Goal: Transaction & Acquisition: Purchase product/service

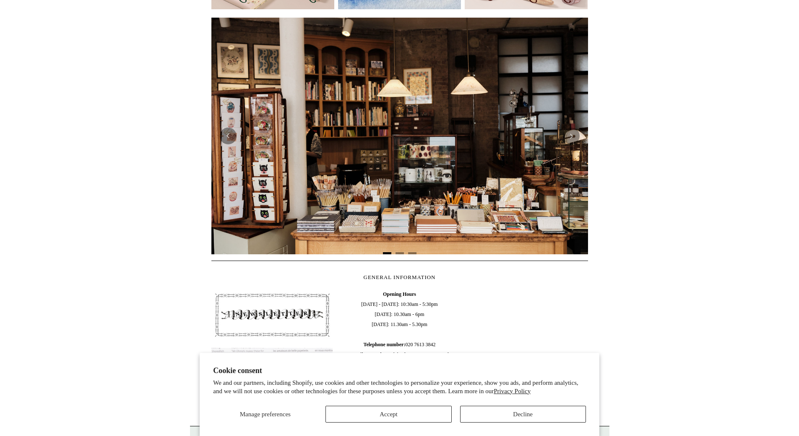
scroll to position [210, 0]
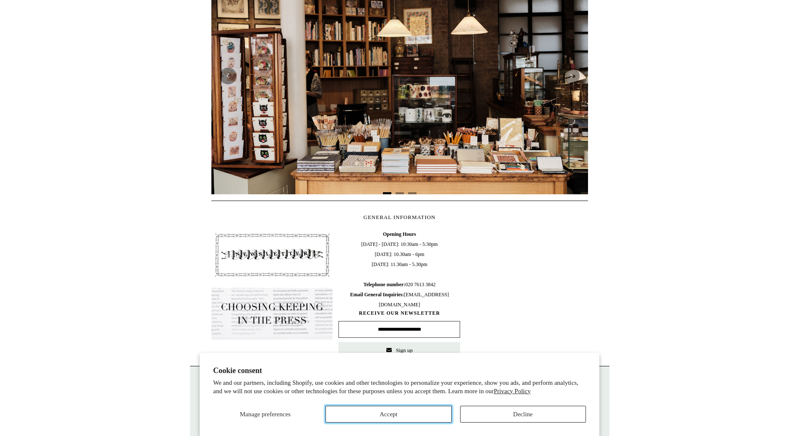
click at [394, 415] on button "Accept" at bounding box center [389, 414] width 126 height 17
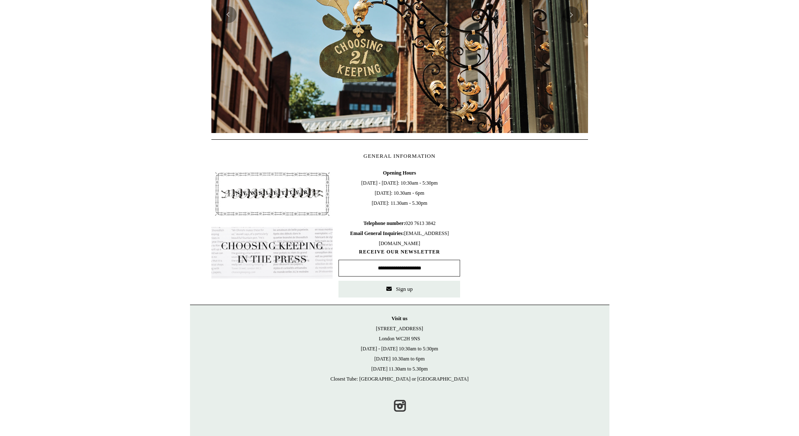
scroll to position [19, 0]
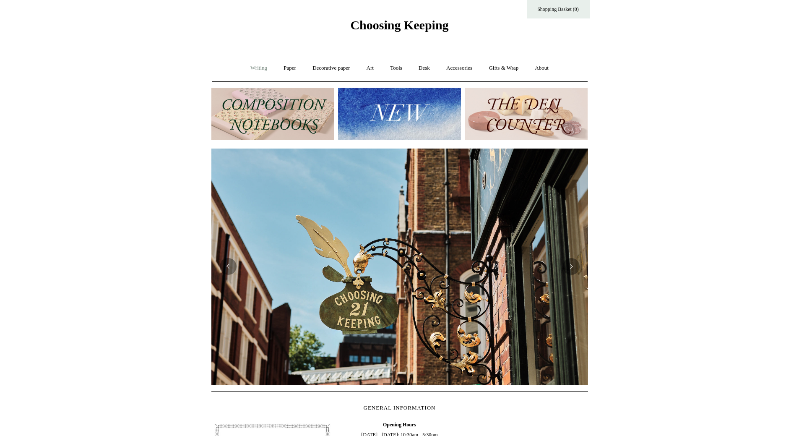
click at [259, 67] on link "Writing +" at bounding box center [259, 68] width 32 height 22
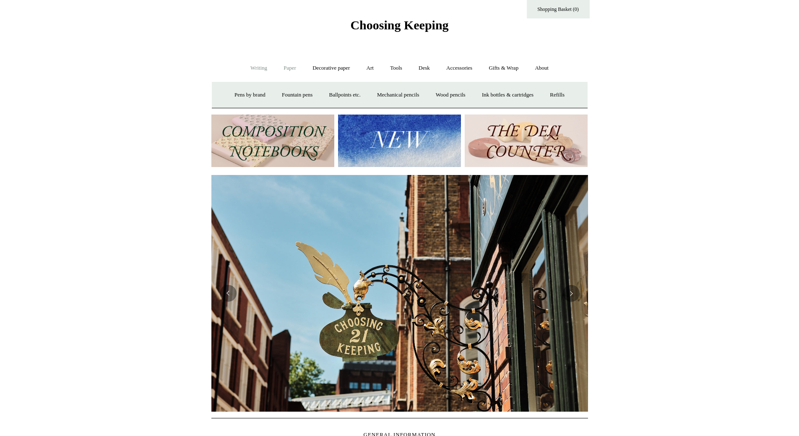
click at [283, 70] on link "Paper +" at bounding box center [290, 68] width 28 height 22
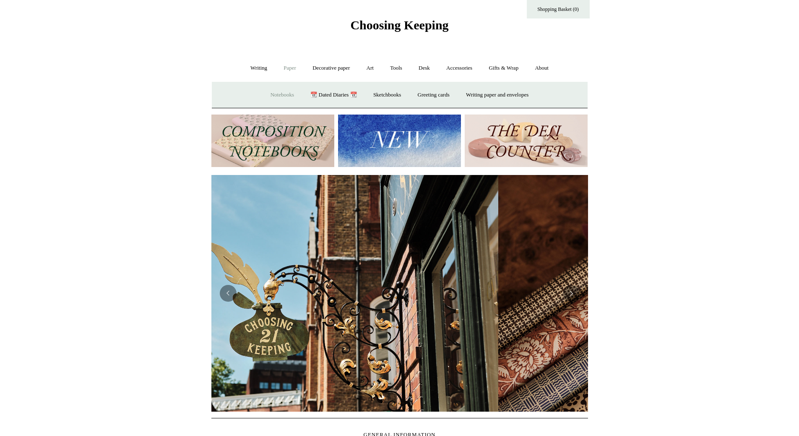
click at [280, 97] on link "Notebooks +" at bounding box center [282, 95] width 39 height 22
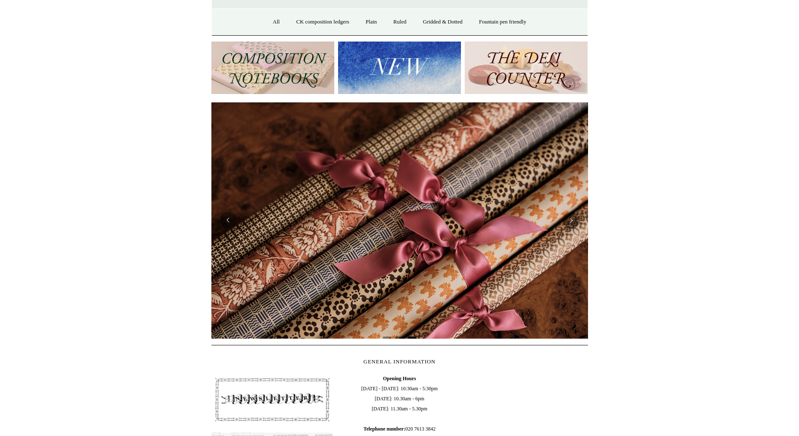
scroll to position [0, 0]
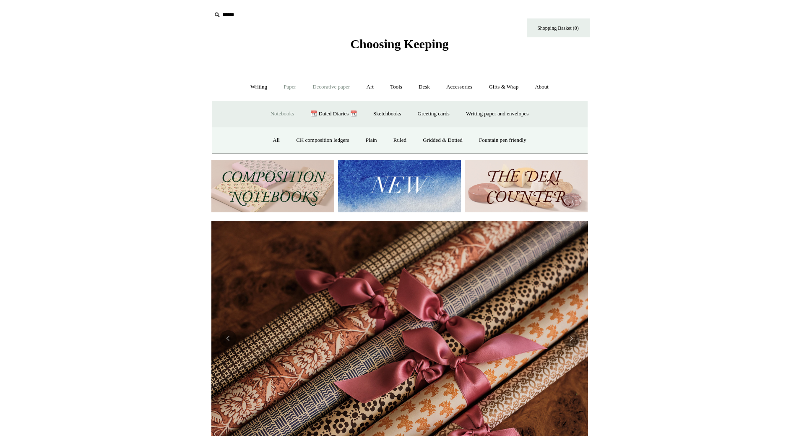
click at [338, 86] on link "Decorative paper +" at bounding box center [331, 87] width 52 height 22
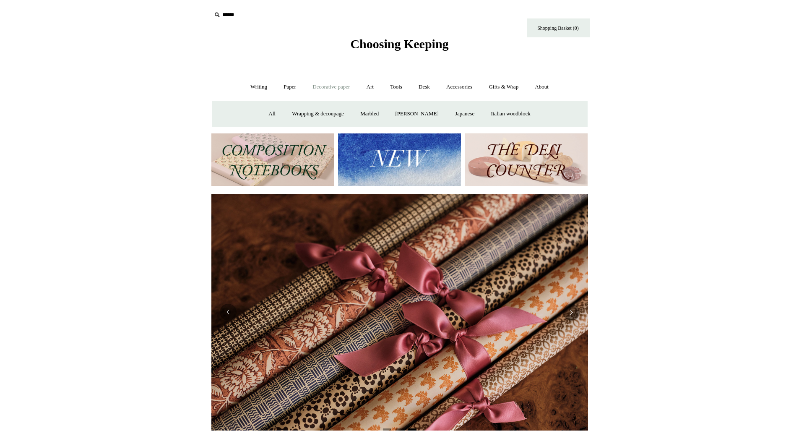
click at [338, 86] on link "Decorative paper -" at bounding box center [331, 87] width 52 height 22
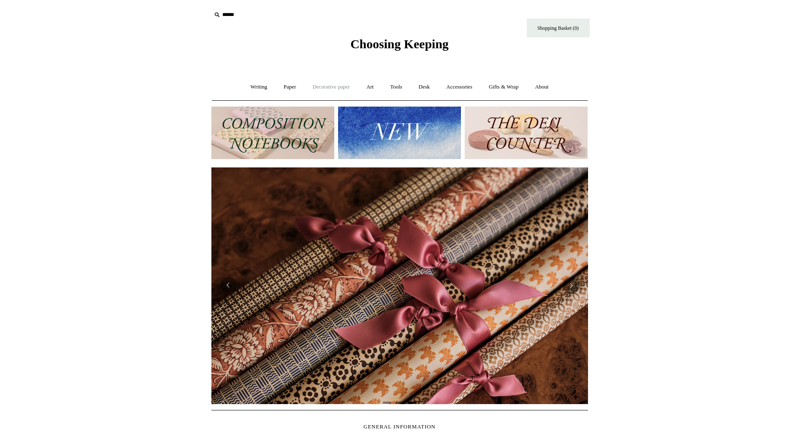
click at [338, 86] on link "Decorative paper +" at bounding box center [331, 87] width 52 height 22
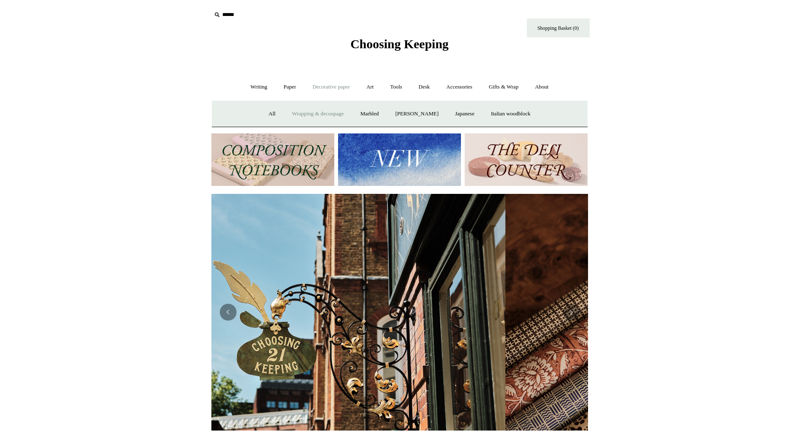
click at [310, 114] on link "Wrapping & decoupage" at bounding box center [318, 114] width 67 height 22
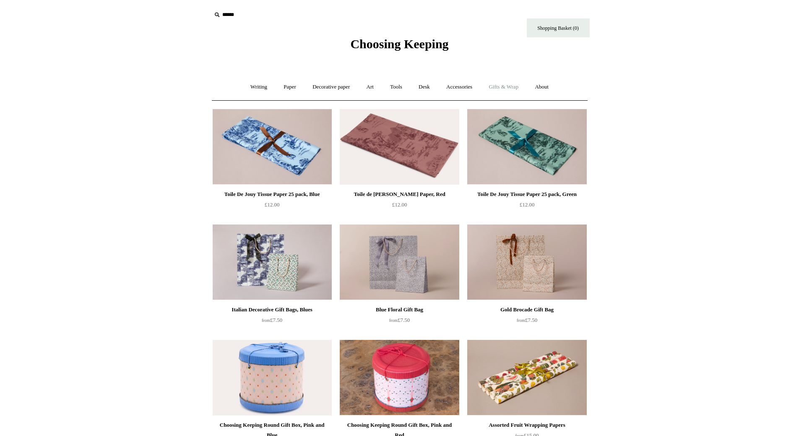
click at [522, 86] on link "Gifts & Wrap +" at bounding box center [503, 87] width 45 height 22
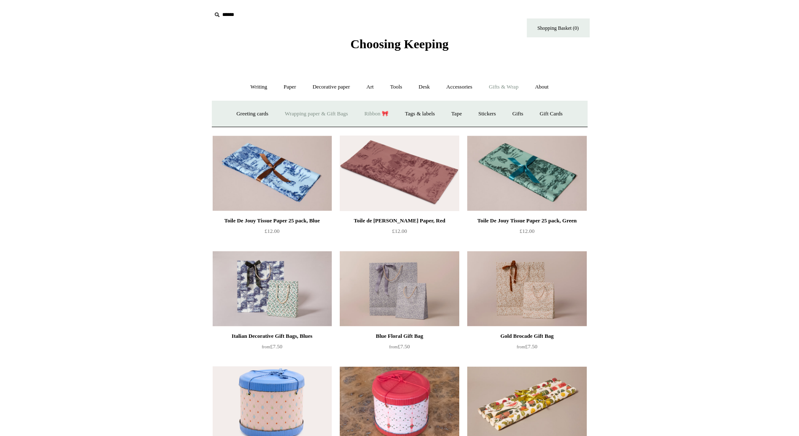
click at [377, 114] on link "Ribbon 🎀" at bounding box center [376, 114] width 39 height 22
